Goal: Unclear

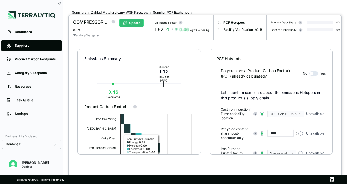
scroll to position [10, 0]
